Goal: Task Accomplishment & Management: Use online tool/utility

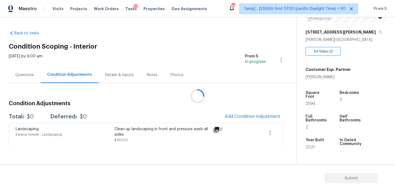
scroll to position [139, 0]
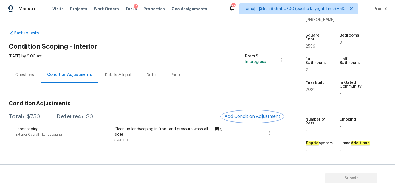
click at [253, 116] on span "Add Condition Adjustment" at bounding box center [252, 116] width 55 height 5
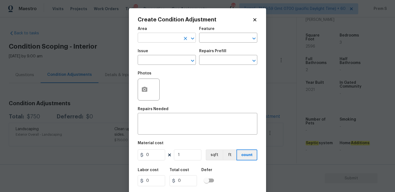
click at [165, 39] on input "text" at bounding box center [159, 38] width 43 height 9
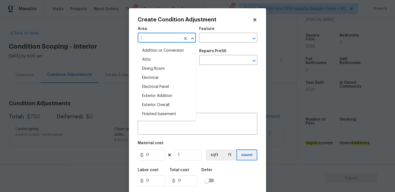
type input "in"
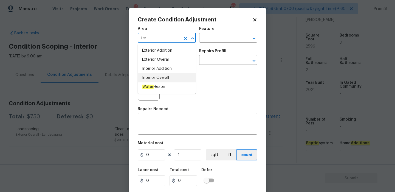
click at [175, 75] on li "Interior Overall" at bounding box center [167, 77] width 58 height 9
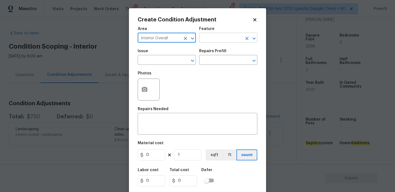
type input "Interior Overall"
click at [205, 38] on input "text" at bounding box center [220, 38] width 43 height 9
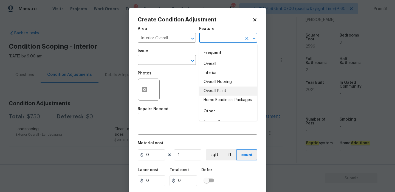
click at [215, 92] on li "Overall Paint" at bounding box center [228, 90] width 58 height 9
type input "Overall Paint"
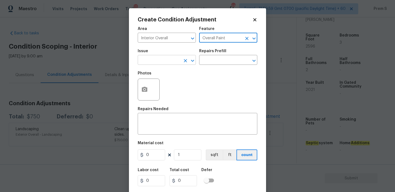
click at [174, 61] on input "text" at bounding box center [159, 60] width 43 height 9
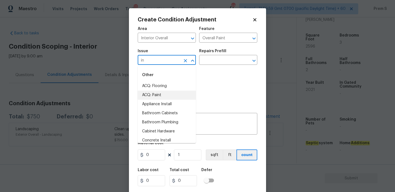
click at [168, 96] on li "ACQ: Paint" at bounding box center [167, 95] width 58 height 9
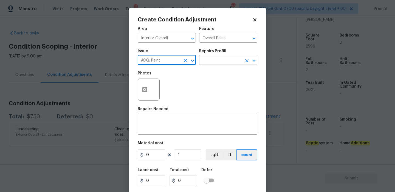
type input "ACQ: Paint"
click at [228, 64] on input "text" at bounding box center [220, 60] width 43 height 9
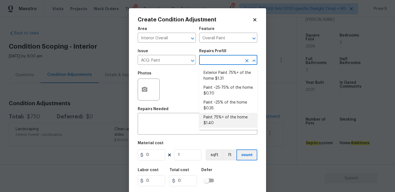
click at [218, 121] on li "Paint 75%+ of the home $1.40" at bounding box center [228, 120] width 58 height 15
type input "Acquisition"
type textarea "Acquisition Scope: 75%+ of the home will likely require interior paint"
type input "1.4"
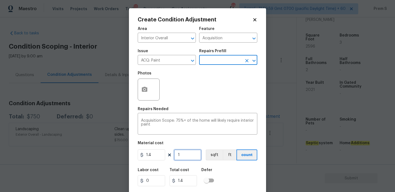
click at [192, 156] on input "1" at bounding box center [187, 154] width 27 height 11
type input "2"
type input "2.8"
type input "25"
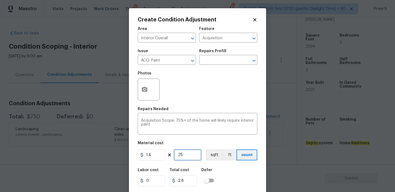
type input "35"
type input "259"
type input "362.6"
type input "2596"
type input "3634.4"
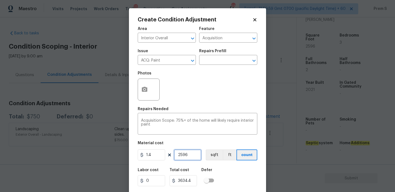
type input "2596"
click at [144, 91] on icon "button" at bounding box center [144, 89] width 5 height 5
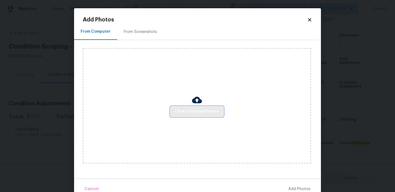
click at [194, 116] on button "Click to Upload Photos" at bounding box center [197, 112] width 53 height 10
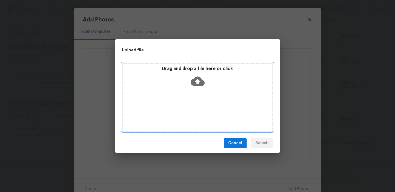
click at [200, 74] on icon at bounding box center [198, 81] width 14 height 14
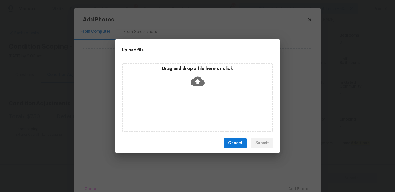
click at [241, 144] on span "Cancel" at bounding box center [235, 143] width 14 height 7
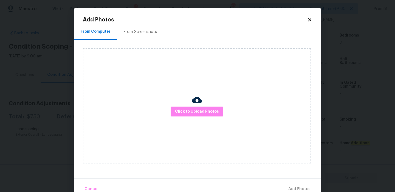
click at [310, 20] on icon at bounding box center [309, 19] width 3 height 3
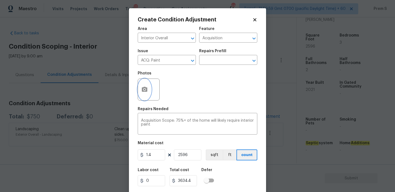
click at [147, 89] on icon "button" at bounding box center [144, 89] width 5 height 5
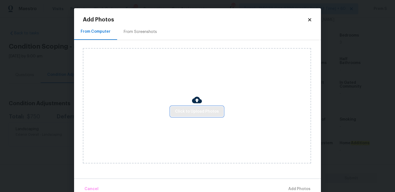
click at [186, 110] on span "Click to Upload Photos" at bounding box center [197, 111] width 44 height 7
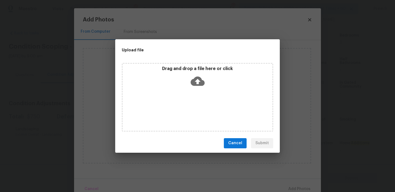
click at [198, 77] on icon at bounding box center [198, 80] width 14 height 9
click at [241, 144] on span "Cancel" at bounding box center [235, 143] width 14 height 7
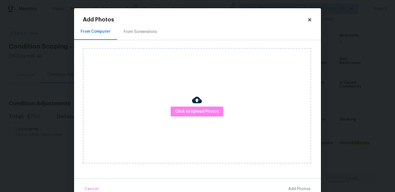
click at [309, 20] on icon at bounding box center [309, 19] width 3 height 3
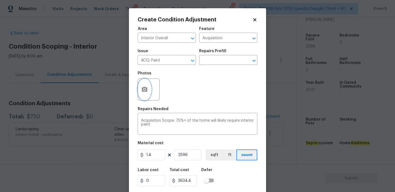
click at [148, 90] on icon "button" at bounding box center [144, 89] width 7 height 7
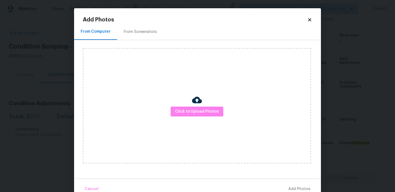
click at [313, 19] on div "Add Photos From Computer From Screenshots Click to Upload Photos Cancel Add Pho…" at bounding box center [197, 101] width 247 height 187
click at [310, 19] on icon at bounding box center [309, 19] width 3 height 3
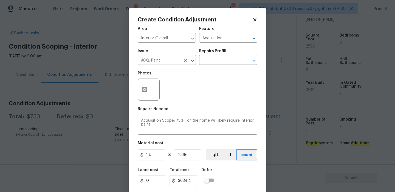
click at [152, 62] on input "ACQ: Paint" at bounding box center [159, 60] width 43 height 9
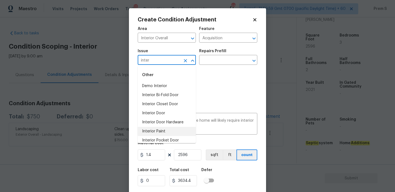
click at [175, 127] on li "Interior Paint" at bounding box center [167, 131] width 58 height 9
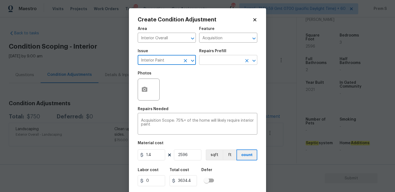
type input "Interior Paint"
click at [239, 63] on input "text" at bounding box center [220, 60] width 43 height 9
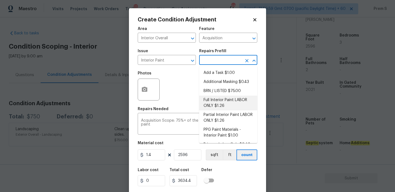
click at [219, 102] on li "Full Interior Paint LABOR ONLY $1.26" at bounding box center [228, 103] width 58 height 15
type input "Overall Paint"
type textarea "Full Interior paint - (walls, ceilings, trim, and doors) - PAINT PROVIDED BY OP…"
type input "1.26"
type input "3270.96"
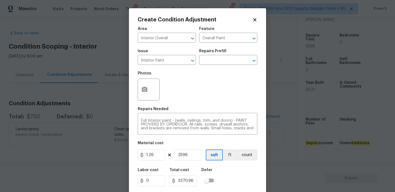
click at [224, 177] on div "Labor cost 0 Total cost 3270.96 Defer" at bounding box center [198, 177] width 120 height 25
click at [141, 88] on button "button" at bounding box center [144, 89] width 13 height 21
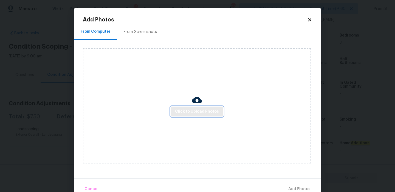
click at [206, 113] on span "Click to Upload Photos" at bounding box center [197, 111] width 44 height 7
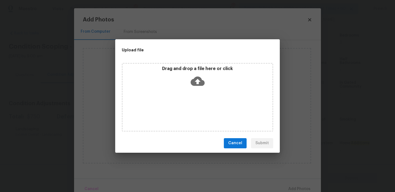
click at [198, 83] on icon at bounding box center [198, 81] width 14 height 14
